Goal: Task Accomplishment & Management: Complete application form

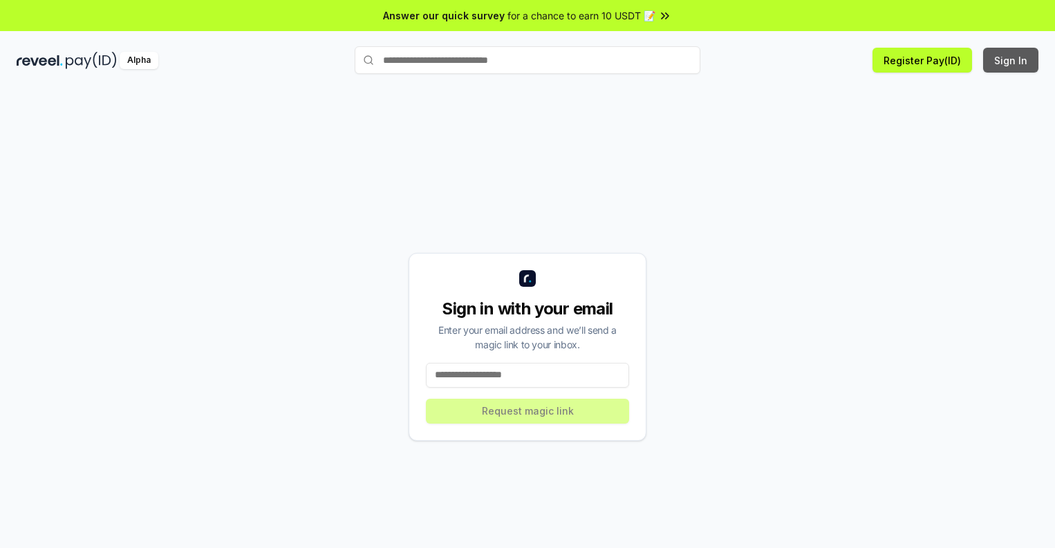
click at [1011, 60] on button "Sign In" at bounding box center [1010, 60] width 55 height 25
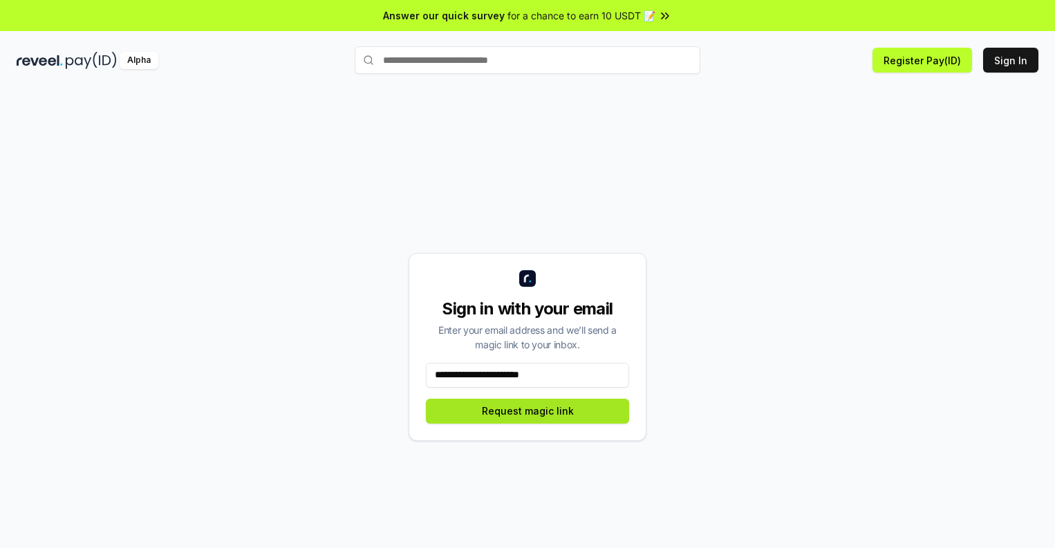
type input "**********"
click at [527, 411] on button "Request magic link" at bounding box center [527, 411] width 203 height 25
